Goal: Entertainment & Leisure: Consume media (video, audio)

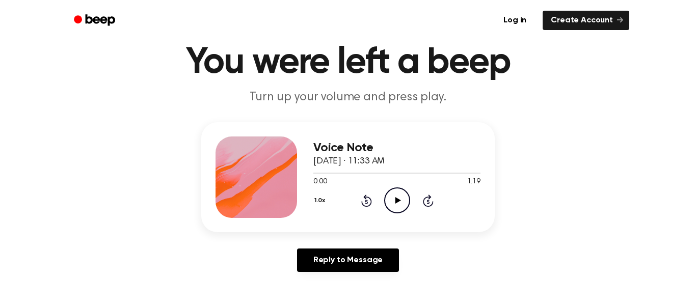
scroll to position [41, 0]
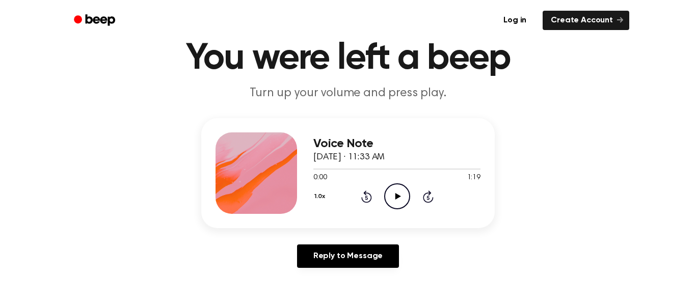
click at [391, 210] on div "Voice Note [DATE] · 11:33 AM 0:00 1:19 Your browser does not support the [objec…" at bounding box center [396, 173] width 167 height 82
click at [394, 209] on div "Voice Note [DATE] · 11:33 AM 0:00 1:19 Your browser does not support the [objec…" at bounding box center [396, 173] width 167 height 82
click at [385, 194] on circle at bounding box center [397, 196] width 25 height 25
drag, startPoint x: 337, startPoint y: 171, endPoint x: 236, endPoint y: 169, distance: 100.9
click at [236, 169] on div "Voice Note [DATE] · 11:33 AM 0:26 1:19 Your browser does not support the [objec…" at bounding box center [348, 173] width 294 height 110
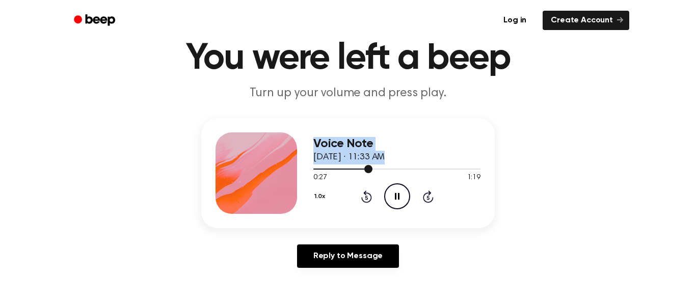
click at [338, 171] on div at bounding box center [396, 169] width 167 height 8
click at [326, 171] on div at bounding box center [396, 169] width 167 height 8
click at [322, 171] on div at bounding box center [396, 169] width 167 height 8
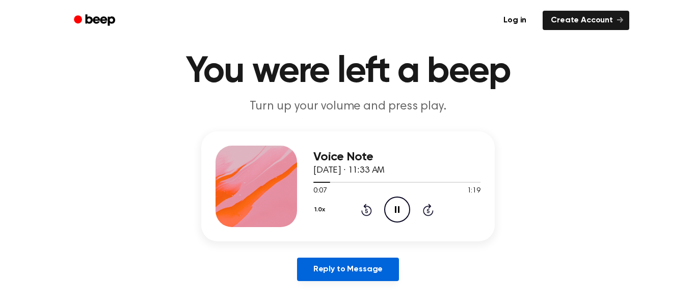
scroll to position [26, 0]
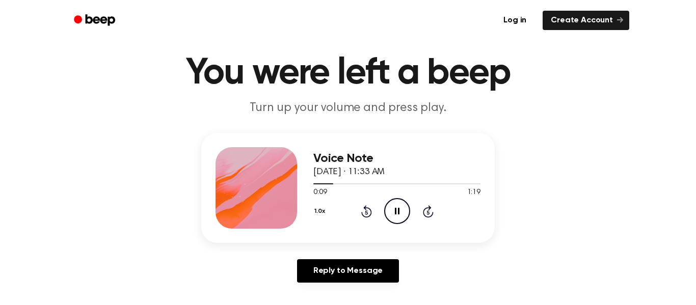
click at [440, 211] on div "1.0x Rewind 5 seconds Pause Audio Skip 5 seconds" at bounding box center [396, 211] width 167 height 26
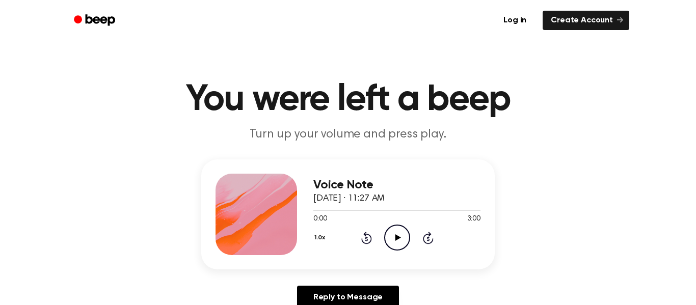
click at [397, 232] on icon "Play Audio" at bounding box center [397, 238] width 26 height 26
click at [397, 232] on icon "Pause Audio" at bounding box center [397, 238] width 26 height 26
click at [397, 232] on icon "Play Audio" at bounding box center [397, 238] width 26 height 26
click at [397, 232] on icon "Pause Audio" at bounding box center [397, 238] width 26 height 26
click at [397, 232] on icon "Play Audio" at bounding box center [397, 238] width 26 height 26
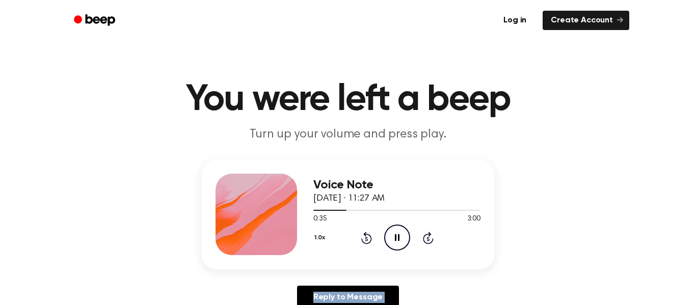
click at [397, 232] on icon "Pause Audio" at bounding box center [397, 238] width 26 height 26
click at [397, 232] on icon "Play Audio" at bounding box center [397, 238] width 26 height 26
click at [419, 221] on div "1:06 3:00" at bounding box center [396, 219] width 167 height 11
